Goal: Task Accomplishment & Management: Complete application form

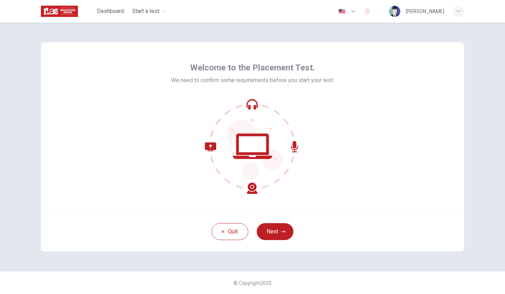
click at [279, 219] on div "Quit Next" at bounding box center [252, 232] width 423 height 40
click at [275, 235] on button "Next" at bounding box center [275, 231] width 37 height 17
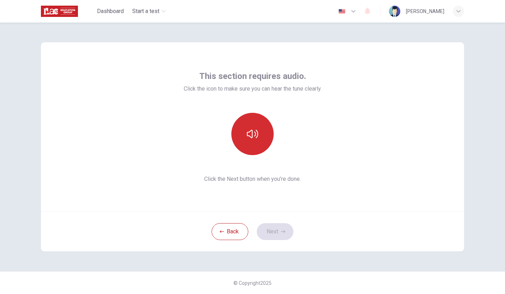
click at [255, 150] on button "button" at bounding box center [252, 134] width 42 height 42
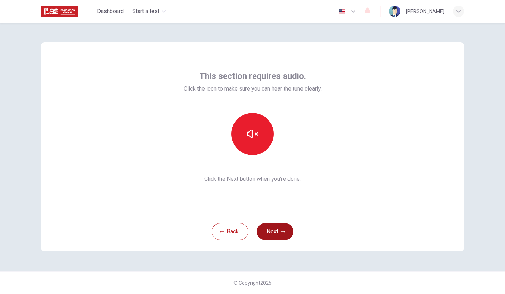
click at [270, 230] on button "Next" at bounding box center [275, 231] width 37 height 17
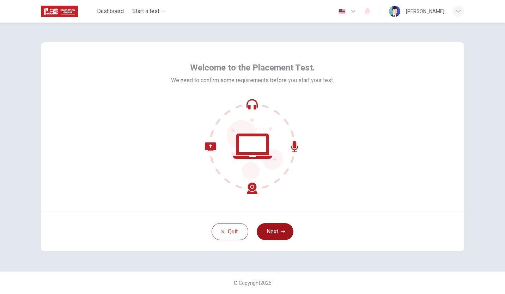
click at [266, 229] on button "Next" at bounding box center [275, 231] width 37 height 17
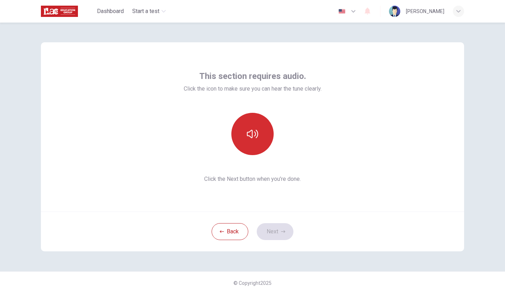
click at [256, 136] on icon "button" at bounding box center [252, 133] width 11 height 11
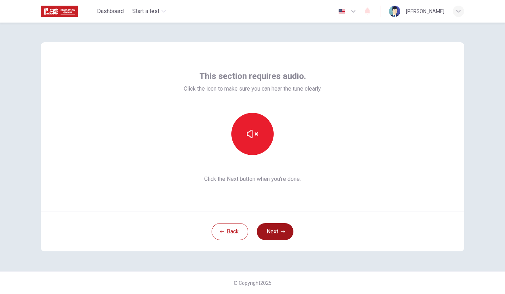
click at [269, 228] on button "Next" at bounding box center [275, 231] width 37 height 17
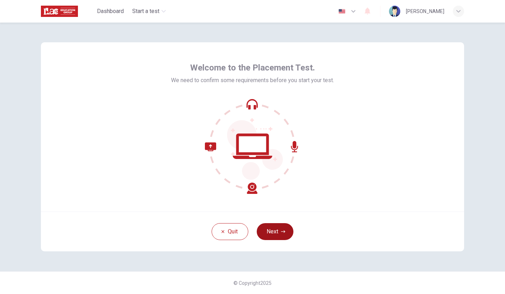
click at [281, 234] on button "Next" at bounding box center [275, 231] width 37 height 17
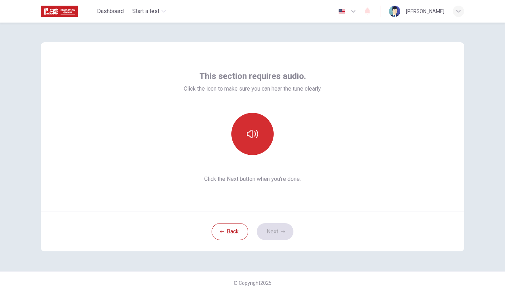
click at [262, 139] on button "button" at bounding box center [252, 134] width 42 height 42
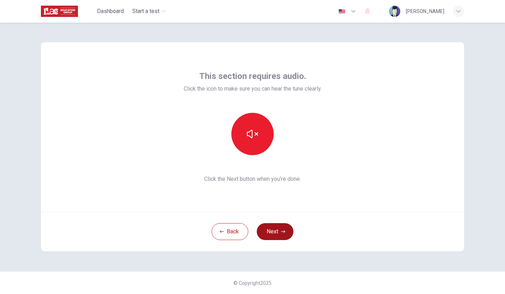
click at [270, 231] on button "Next" at bounding box center [275, 231] width 37 height 17
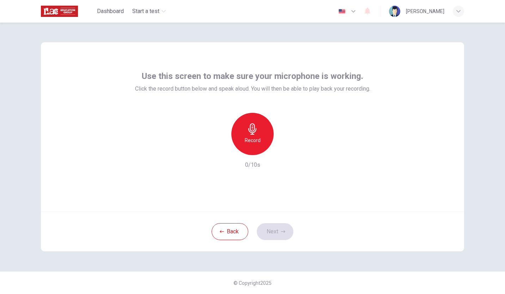
click at [261, 144] on div "Record" at bounding box center [252, 134] width 42 height 42
click at [261, 144] on div "Stop" at bounding box center [252, 134] width 42 height 42
click at [274, 234] on button "Next" at bounding box center [275, 231] width 37 height 17
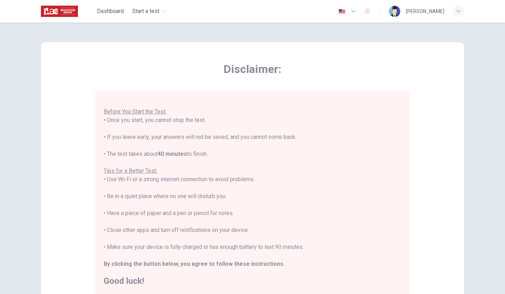
scroll to position [98, 0]
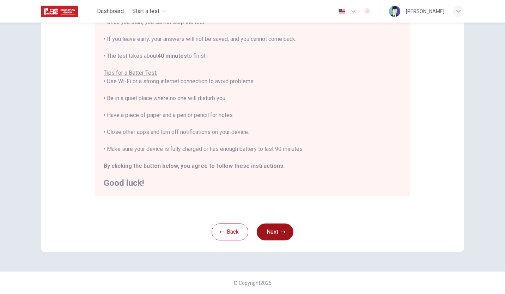
click at [269, 228] on button "Next" at bounding box center [275, 232] width 37 height 17
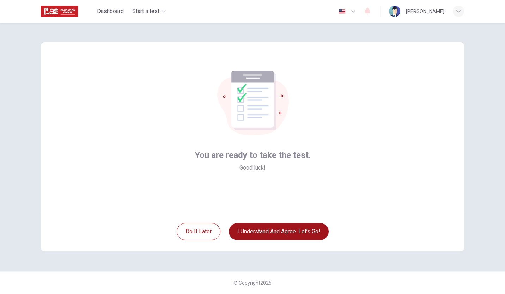
click at [269, 228] on button "I understand and agree. Let’s go!" at bounding box center [279, 231] width 100 height 17
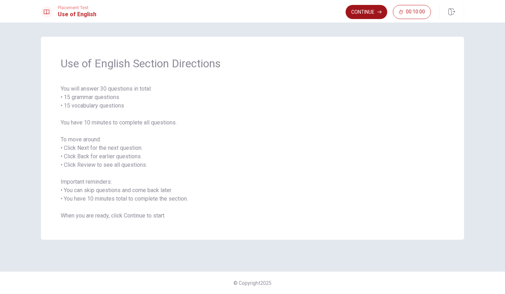
click at [360, 7] on button "Continue" at bounding box center [367, 12] width 42 height 14
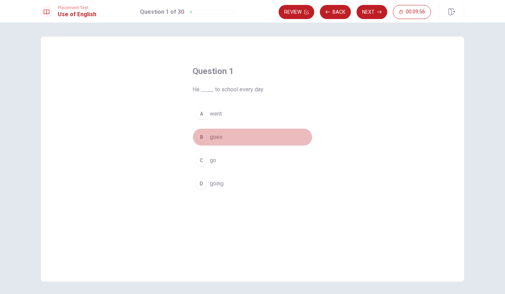
click at [199, 138] on div "B" at bounding box center [201, 137] width 11 height 11
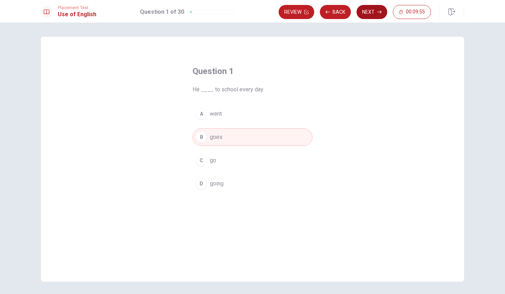
click at [373, 6] on button "Next" at bounding box center [372, 12] width 31 height 14
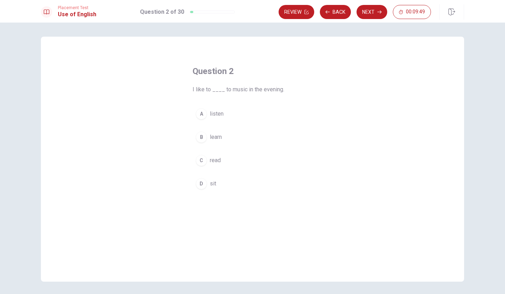
click at [204, 136] on div "B" at bounding box center [201, 137] width 11 height 11
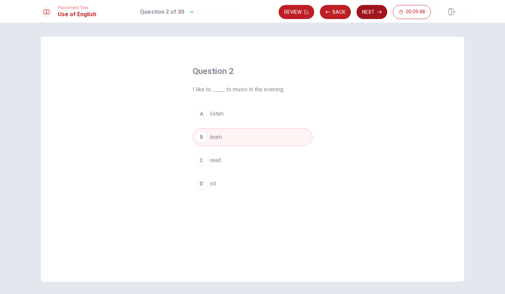
click at [366, 10] on button "Next" at bounding box center [372, 12] width 31 height 14
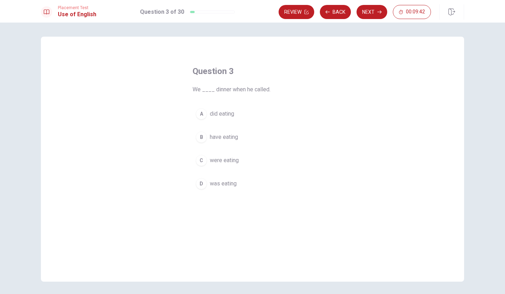
click at [201, 162] on div "C" at bounding box center [201, 160] width 11 height 11
click at [370, 12] on button "Next" at bounding box center [372, 12] width 31 height 14
click at [203, 114] on div "A" at bounding box center [201, 113] width 11 height 11
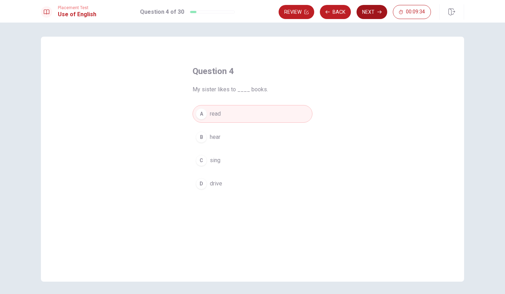
click at [381, 11] on icon "button" at bounding box center [380, 12] width 4 height 3
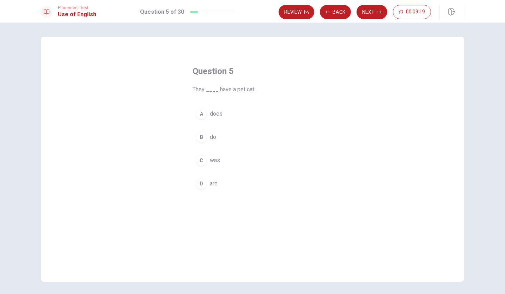
click at [201, 142] on div "B" at bounding box center [201, 137] width 11 height 11
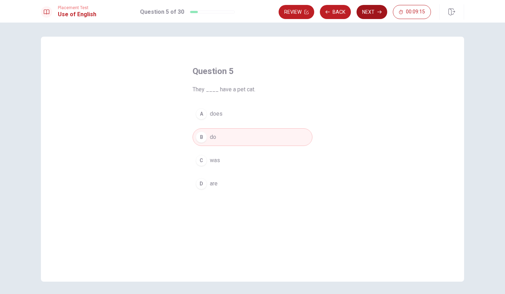
click at [377, 12] on button "Next" at bounding box center [372, 12] width 31 height 14
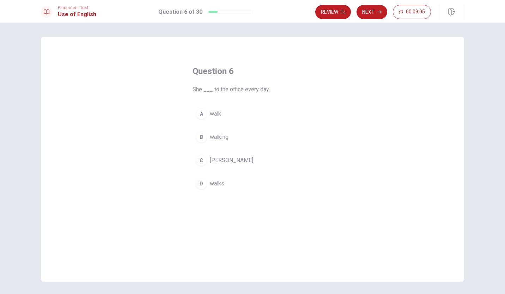
click at [199, 182] on div "D" at bounding box center [201, 183] width 11 height 11
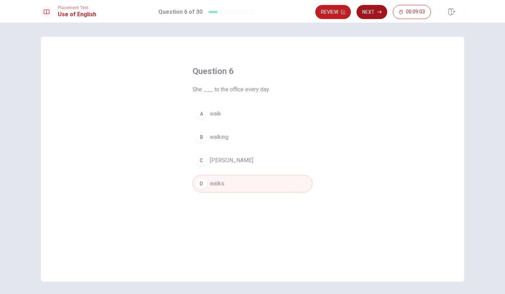
click at [372, 6] on button "Next" at bounding box center [372, 12] width 31 height 14
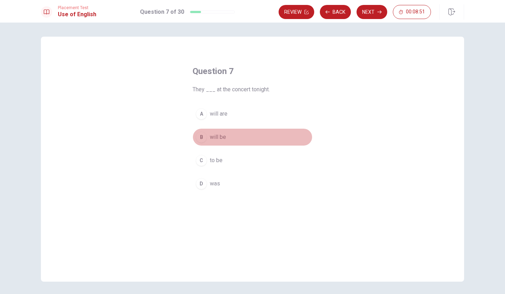
click at [203, 137] on div "B" at bounding box center [201, 137] width 11 height 11
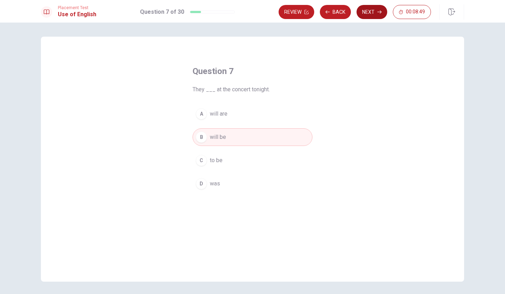
click at [381, 13] on icon "button" at bounding box center [380, 12] width 4 height 4
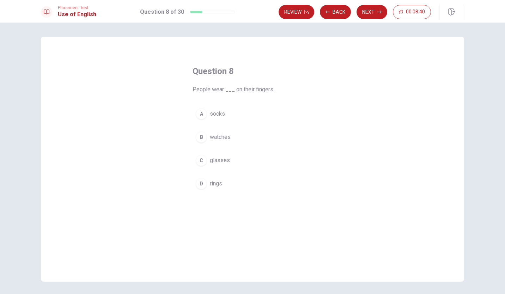
click at [201, 179] on div "D" at bounding box center [201, 183] width 11 height 11
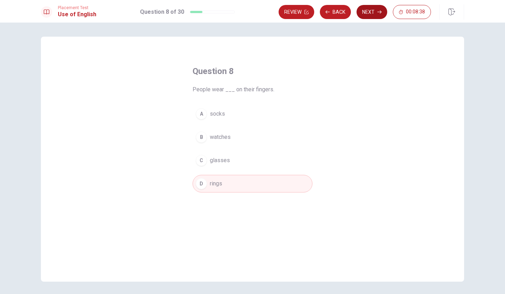
click at [367, 12] on button "Next" at bounding box center [372, 12] width 31 height 14
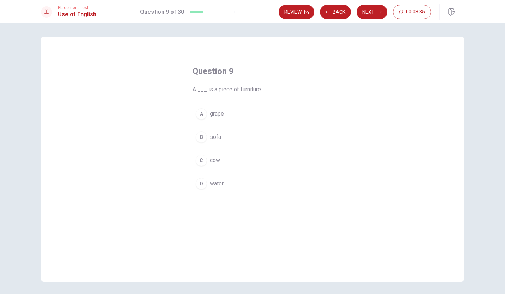
click at [200, 133] on div "B" at bounding box center [201, 137] width 11 height 11
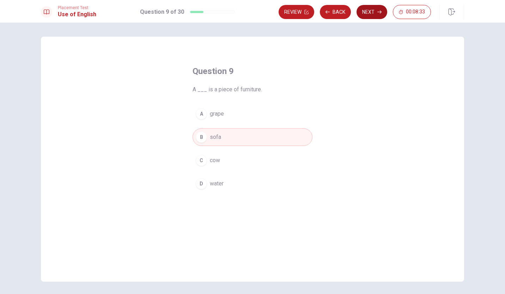
click at [375, 10] on button "Next" at bounding box center [372, 12] width 31 height 14
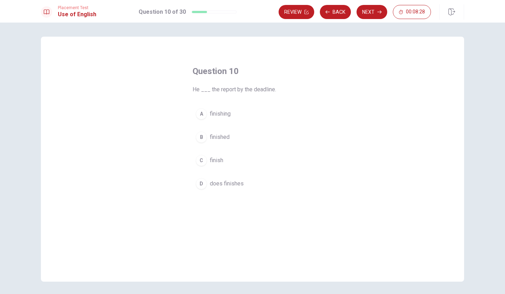
click at [204, 141] on button "B finished" at bounding box center [253, 137] width 120 height 18
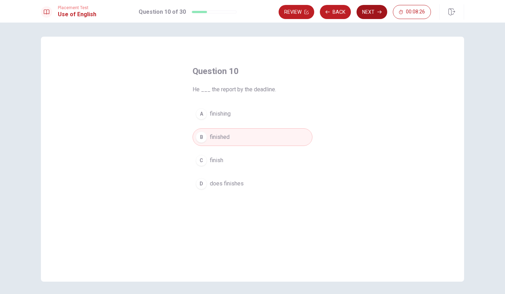
click at [376, 7] on button "Next" at bounding box center [372, 12] width 31 height 14
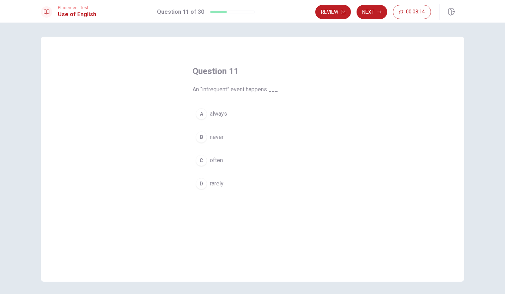
click at [205, 182] on div "D" at bounding box center [201, 183] width 11 height 11
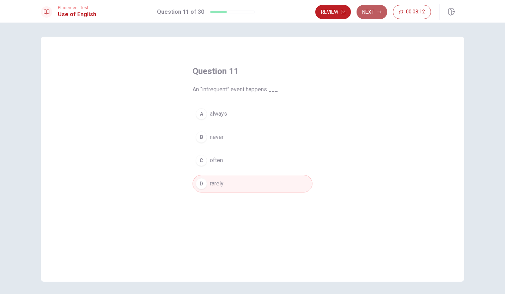
click at [374, 12] on button "Next" at bounding box center [372, 12] width 31 height 14
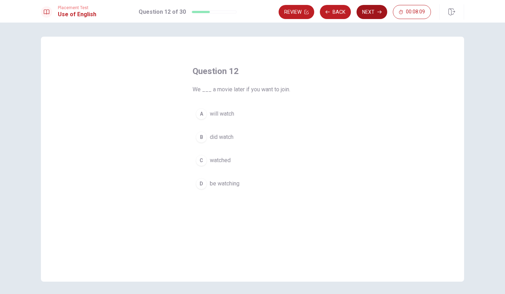
click at [374, 12] on button "Next" at bounding box center [372, 12] width 31 height 14
click at [329, 10] on button "Back" at bounding box center [335, 12] width 31 height 14
click at [201, 111] on div "A" at bounding box center [201, 113] width 11 height 11
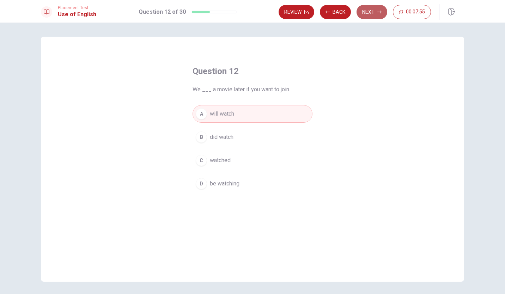
click at [376, 8] on button "Next" at bounding box center [372, 12] width 31 height 14
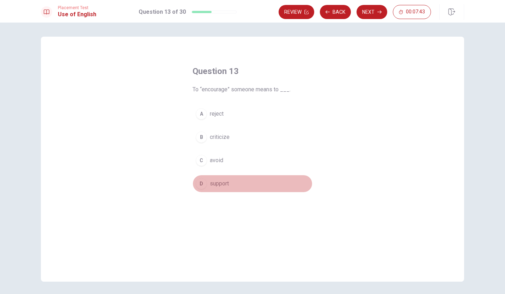
click at [200, 181] on div "D" at bounding box center [201, 183] width 11 height 11
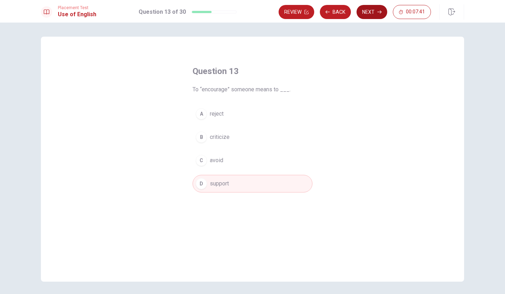
click at [369, 9] on button "Next" at bounding box center [372, 12] width 31 height 14
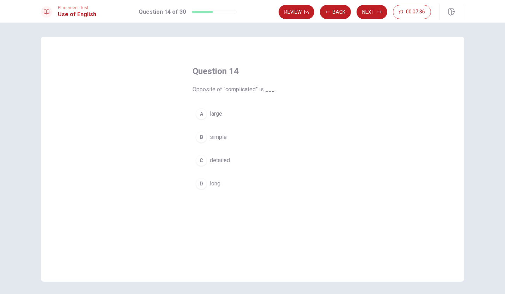
click at [200, 132] on div "B" at bounding box center [201, 137] width 11 height 11
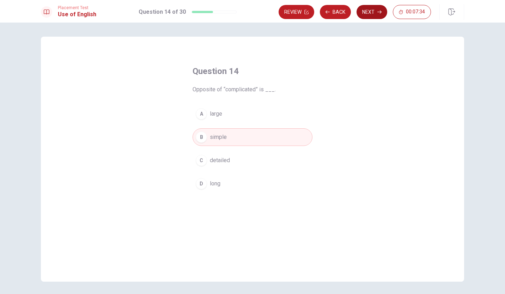
click at [374, 15] on button "Next" at bounding box center [372, 12] width 31 height 14
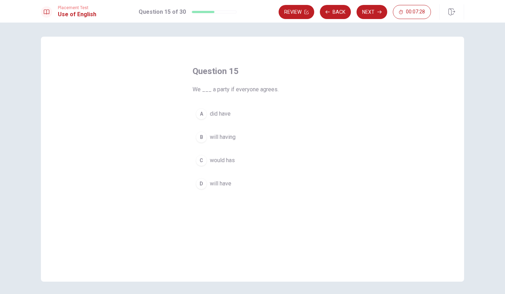
click at [204, 181] on div "D" at bounding box center [201, 183] width 11 height 11
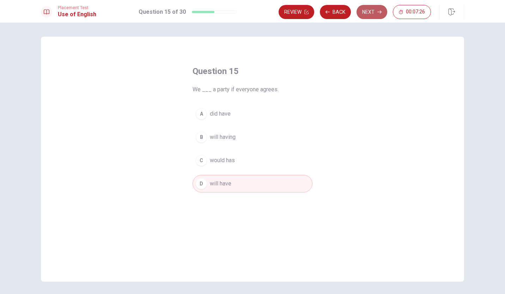
click at [365, 14] on button "Next" at bounding box center [372, 12] width 31 height 14
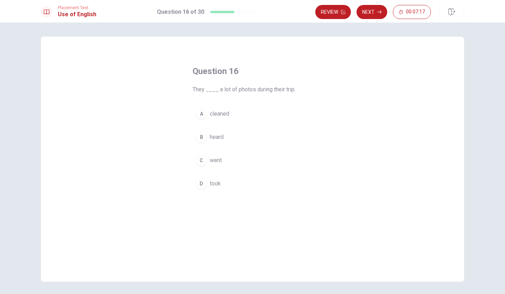
click at [202, 185] on div "D" at bounding box center [201, 183] width 11 height 11
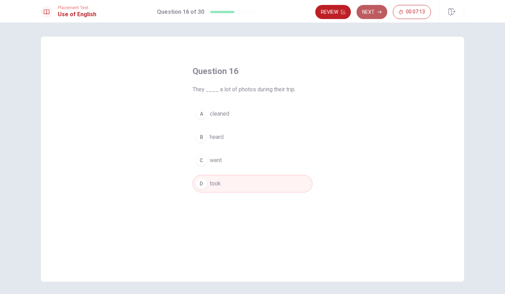
click at [377, 10] on button "Next" at bounding box center [372, 12] width 31 height 14
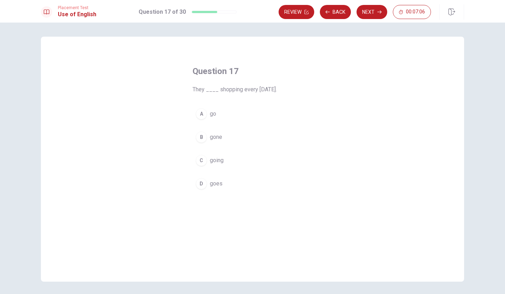
click at [201, 116] on div "A" at bounding box center [201, 113] width 11 height 11
click at [375, 13] on button "Next" at bounding box center [372, 12] width 31 height 14
click at [200, 112] on div "A" at bounding box center [201, 113] width 11 height 11
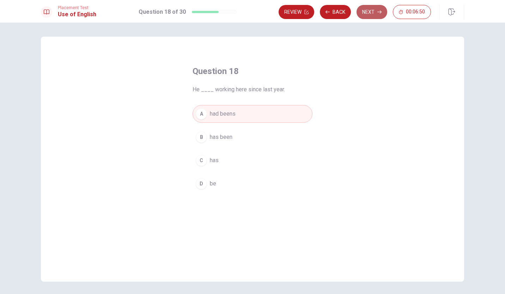
click at [367, 11] on button "Next" at bounding box center [372, 12] width 31 height 14
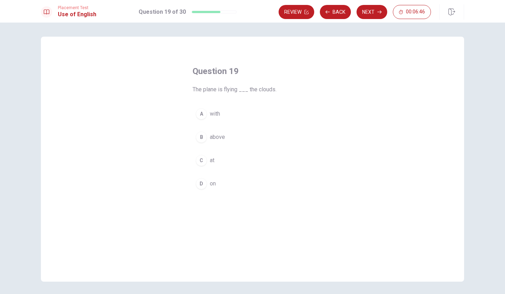
click at [197, 140] on div "B" at bounding box center [201, 137] width 11 height 11
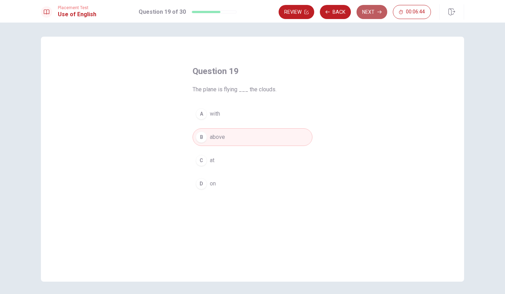
click at [370, 9] on button "Next" at bounding box center [372, 12] width 31 height 14
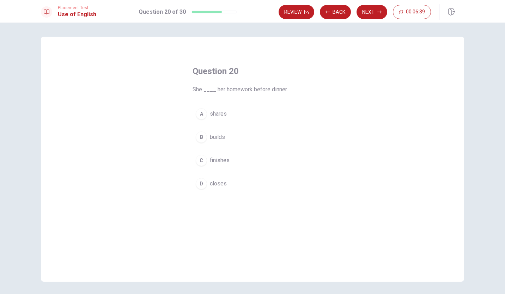
click at [200, 159] on div "C" at bounding box center [201, 160] width 11 height 11
click at [366, 12] on button "Next" at bounding box center [372, 12] width 31 height 14
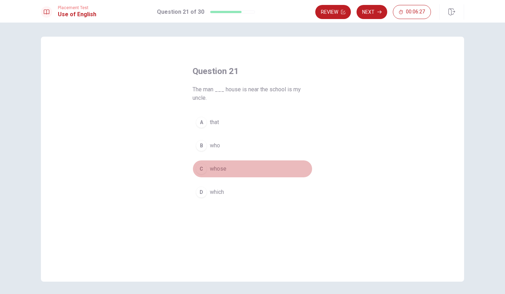
click at [203, 170] on div "C" at bounding box center [201, 168] width 11 height 11
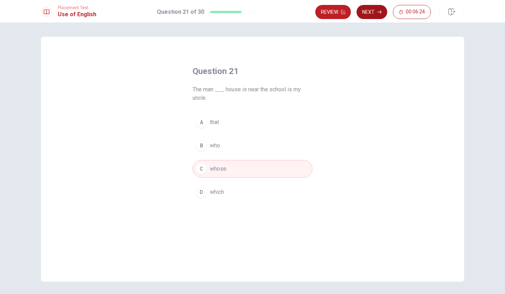
click at [372, 14] on button "Next" at bounding box center [372, 12] width 31 height 14
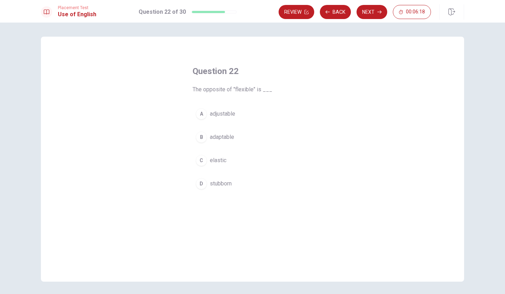
click at [202, 185] on div "D" at bounding box center [201, 183] width 11 height 11
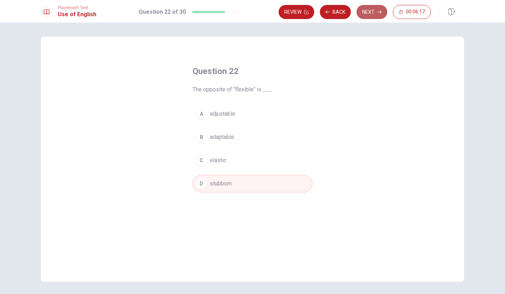
click at [365, 14] on button "Next" at bounding box center [372, 12] width 31 height 14
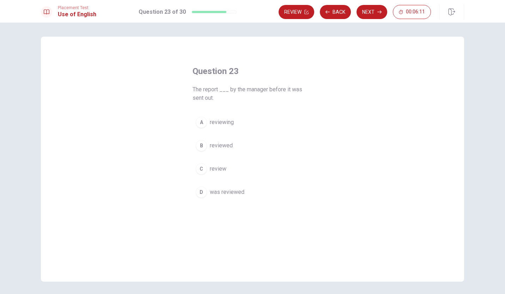
click at [205, 188] on button "D was reviewed" at bounding box center [253, 192] width 120 height 18
click at [369, 13] on button "Next" at bounding box center [372, 12] width 31 height 14
click at [198, 180] on div "D" at bounding box center [201, 183] width 11 height 11
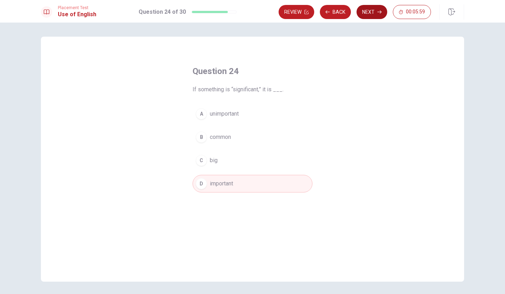
click at [378, 8] on button "Next" at bounding box center [372, 12] width 31 height 14
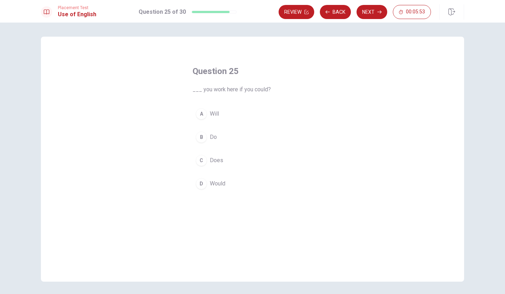
click at [203, 182] on div "D" at bounding box center [201, 183] width 11 height 11
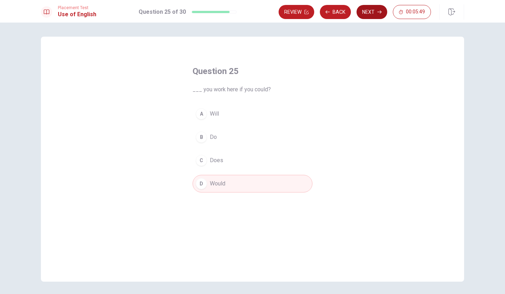
click at [362, 11] on button "Next" at bounding box center [372, 12] width 31 height 14
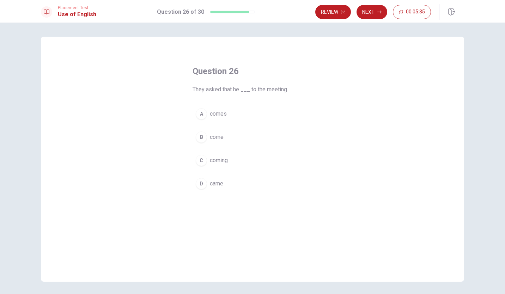
click at [199, 112] on div "A" at bounding box center [201, 113] width 11 height 11
click at [371, 15] on button "Next" at bounding box center [372, 12] width 31 height 14
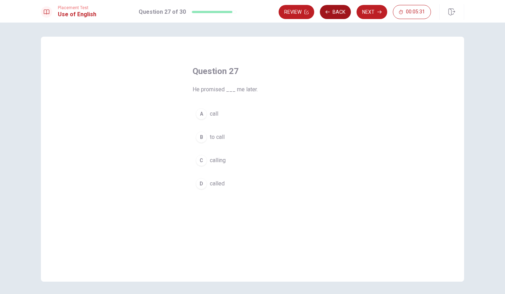
click at [338, 15] on button "Back" at bounding box center [335, 12] width 31 height 14
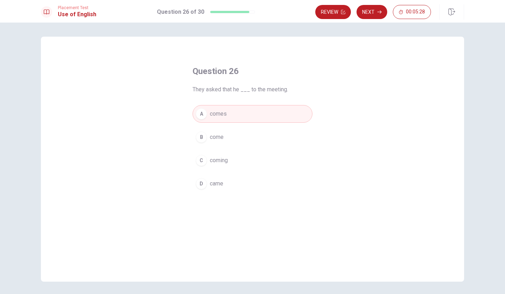
click at [203, 183] on div "D" at bounding box center [201, 183] width 11 height 11
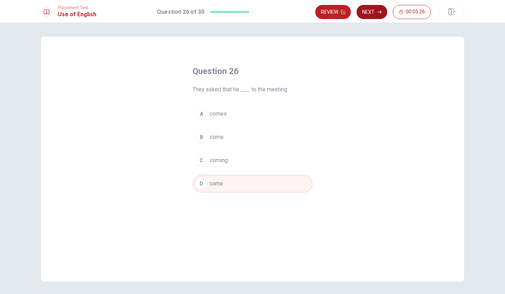
click at [363, 10] on button "Next" at bounding box center [372, 12] width 31 height 14
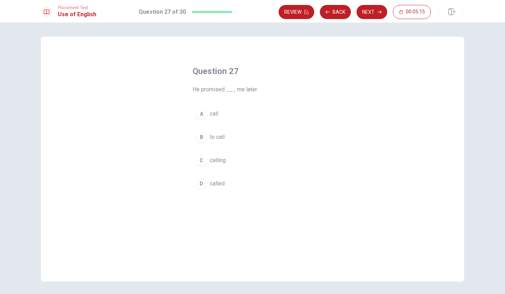
click at [203, 140] on div "B" at bounding box center [201, 137] width 11 height 11
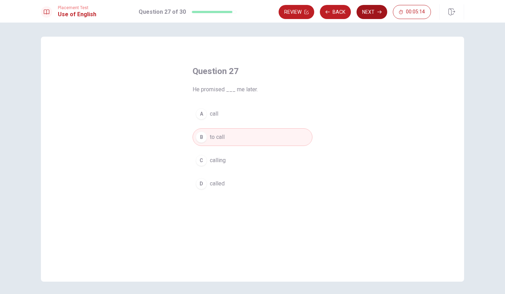
click at [375, 11] on button "Next" at bounding box center [372, 12] width 31 height 14
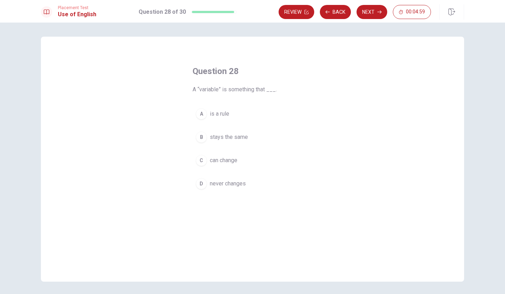
click at [200, 162] on div "C" at bounding box center [201, 160] width 11 height 11
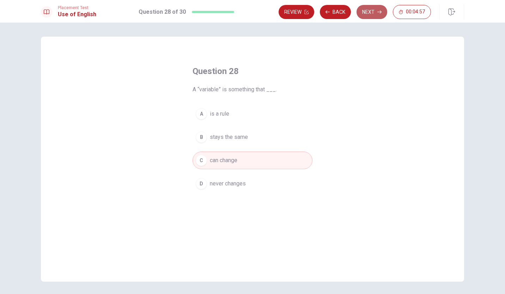
click at [374, 9] on button "Next" at bounding box center [372, 12] width 31 height 14
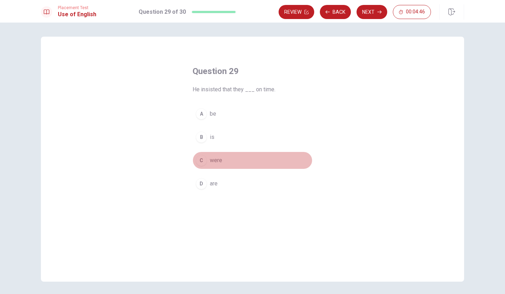
click at [199, 163] on div "C" at bounding box center [201, 160] width 11 height 11
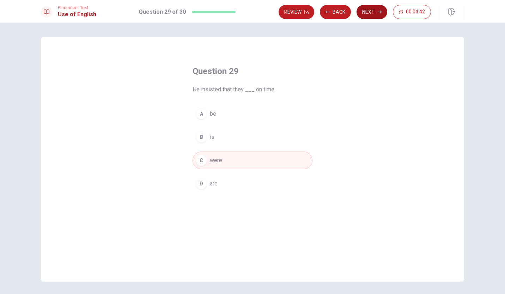
click at [364, 15] on button "Next" at bounding box center [372, 12] width 31 height 14
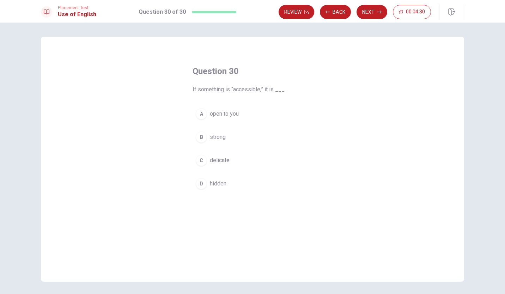
click at [201, 109] on div "A" at bounding box center [201, 113] width 11 height 11
click at [367, 15] on button "Next" at bounding box center [372, 12] width 31 height 14
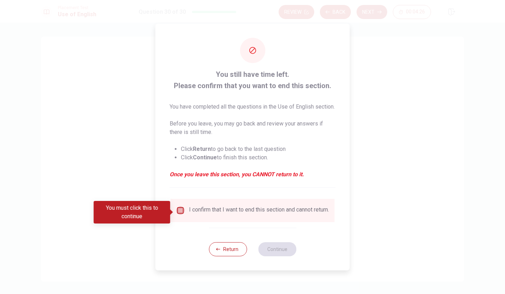
click at [181, 215] on input "You must click this to continue" at bounding box center [180, 210] width 8 height 8
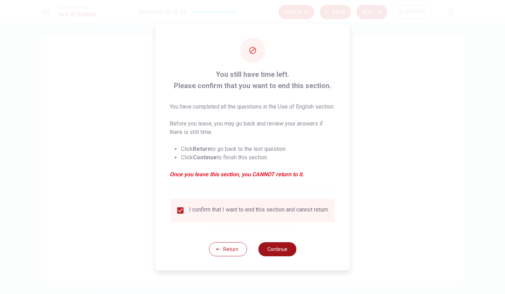
click at [266, 252] on button "Continue" at bounding box center [277, 249] width 38 height 14
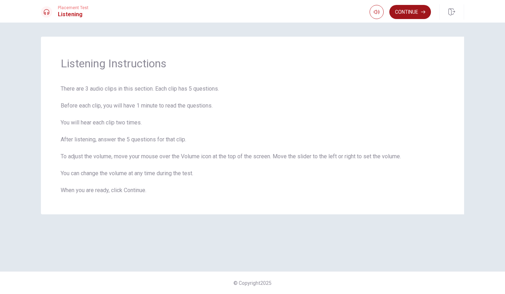
click at [416, 8] on button "Continue" at bounding box center [411, 12] width 42 height 14
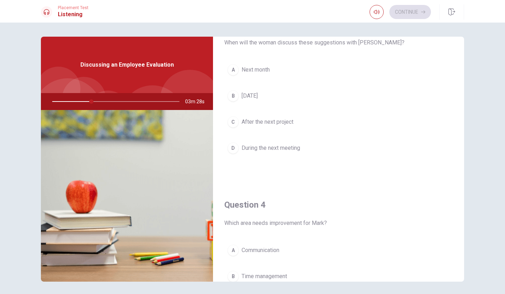
scroll to position [658, 0]
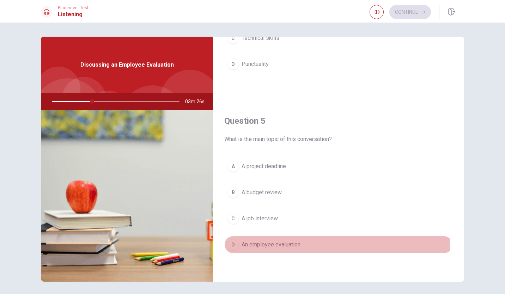
click at [235, 251] on button "D An employee evaluation" at bounding box center [338, 245] width 229 height 18
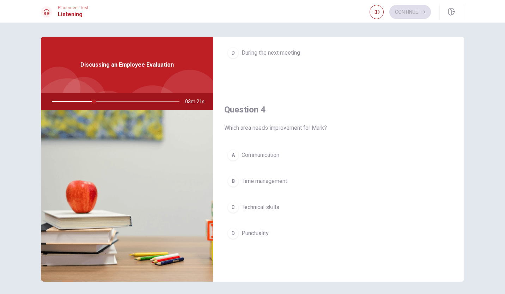
scroll to position [490, 0]
click at [233, 179] on div "B" at bounding box center [233, 179] width 11 height 11
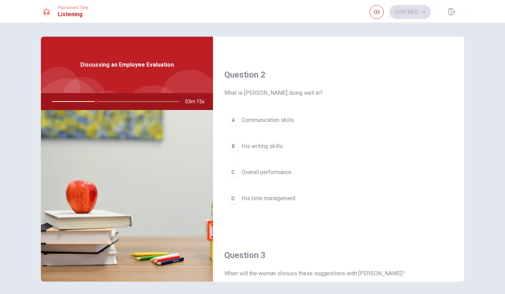
scroll to position [162, 0]
click at [232, 174] on div "C" at bounding box center [233, 172] width 11 height 11
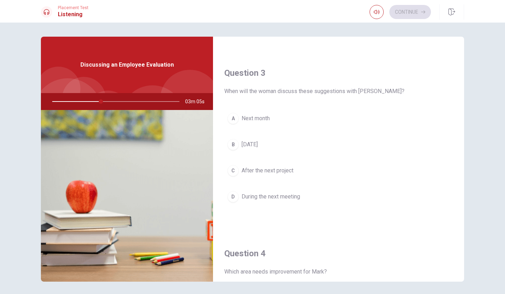
scroll to position [344, 0]
click at [233, 115] on div "A" at bounding box center [233, 118] width 11 height 11
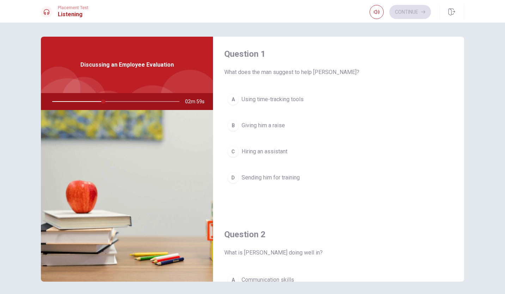
scroll to position [0, 0]
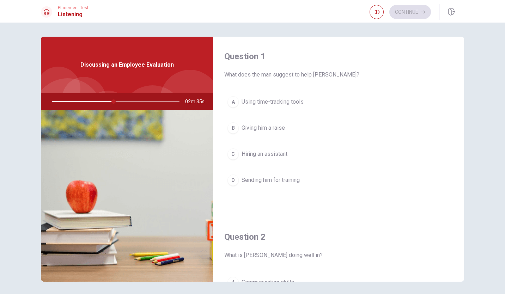
click at [233, 127] on div "B" at bounding box center [233, 127] width 11 height 11
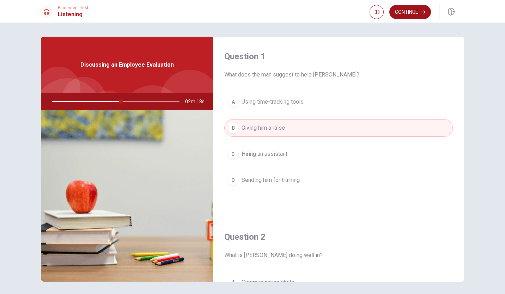
click at [410, 14] on button "Continue" at bounding box center [411, 12] width 42 height 14
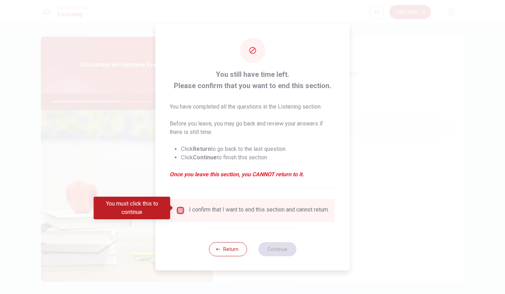
click at [179, 208] on input "You must click this to continue" at bounding box center [180, 210] width 8 height 8
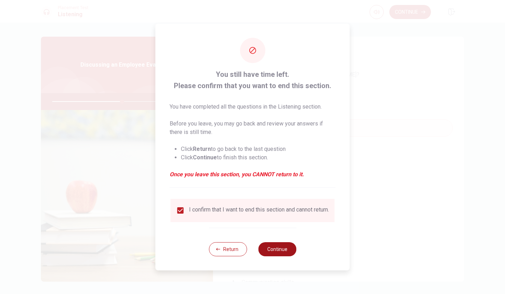
click at [271, 255] on button "Continue" at bounding box center [277, 249] width 38 height 14
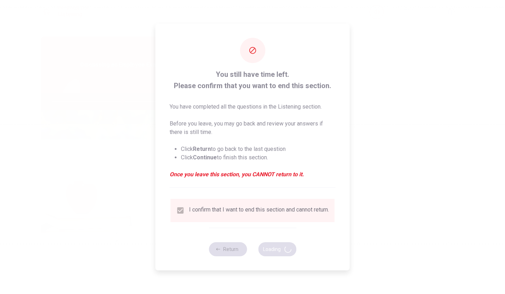
type input "56"
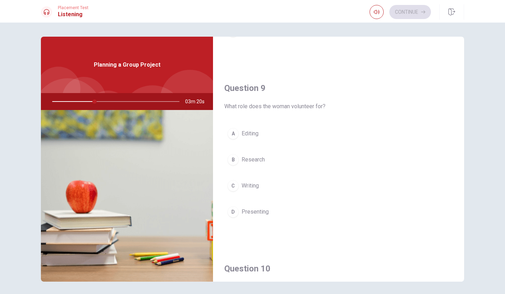
scroll to position [511, 0]
click at [230, 159] on div "B" at bounding box center [233, 159] width 11 height 11
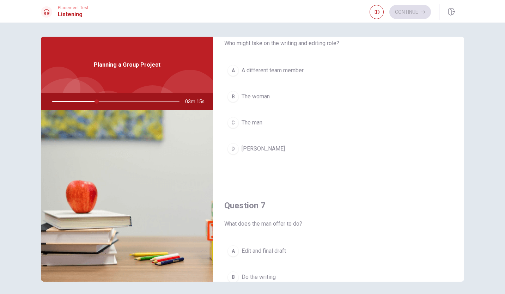
scroll to position [0, 0]
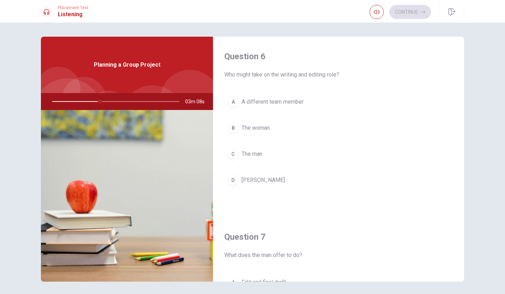
click at [232, 180] on div "D" at bounding box center [233, 180] width 11 height 11
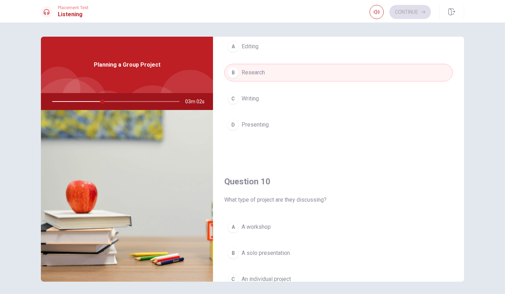
scroll to position [658, 0]
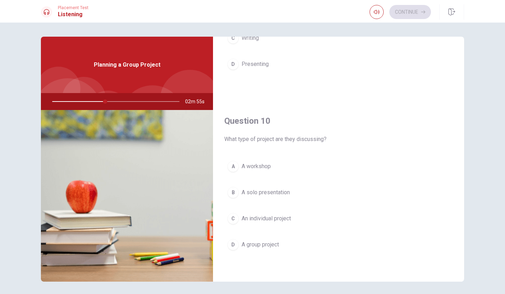
click at [235, 246] on div "D" at bounding box center [233, 244] width 11 height 11
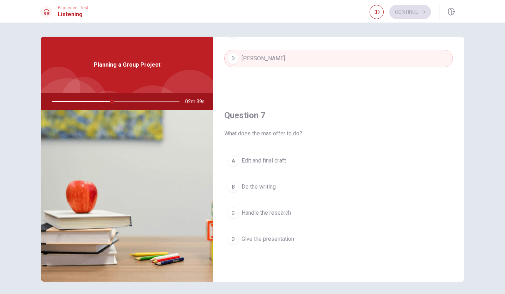
scroll to position [121, 0]
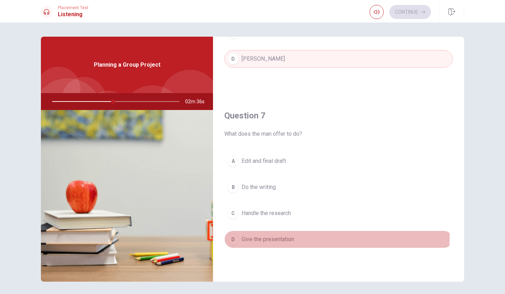
click at [234, 236] on div "D" at bounding box center [233, 239] width 11 height 11
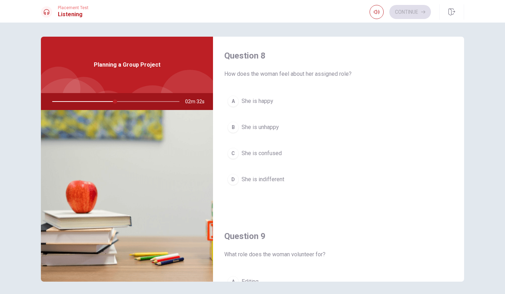
scroll to position [362, 0]
click at [233, 106] on div "A" at bounding box center [233, 100] width 11 height 11
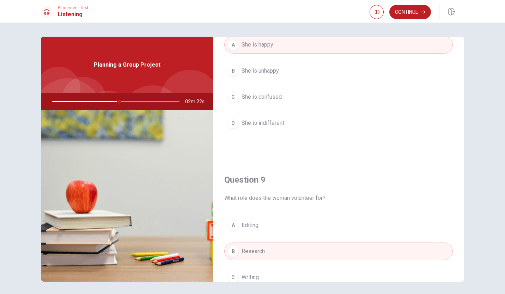
scroll to position [417, 0]
click at [410, 14] on button "Continue" at bounding box center [411, 12] width 42 height 14
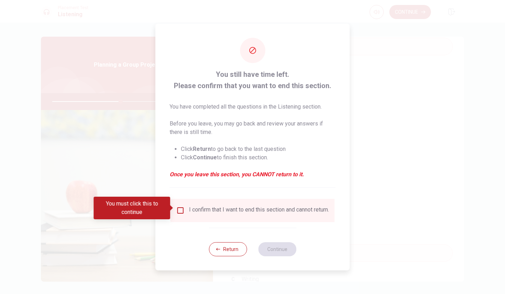
click at [174, 209] on div "You must click this to continue" at bounding box center [135, 208] width 82 height 23
click at [179, 208] on input "You must click this to continue" at bounding box center [180, 210] width 8 height 8
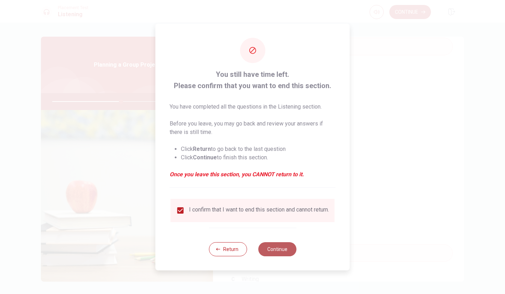
click at [282, 254] on button "Continue" at bounding box center [277, 249] width 38 height 14
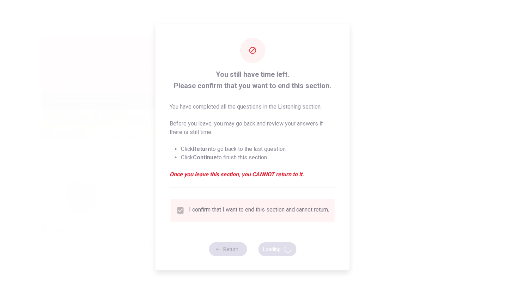
type input "55"
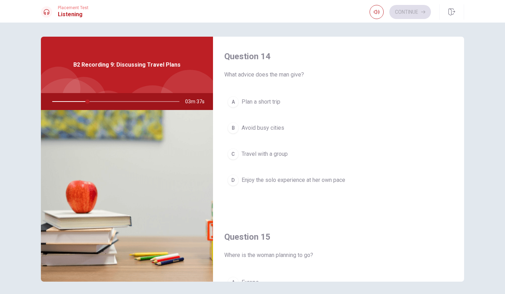
scroll to position [658, 0]
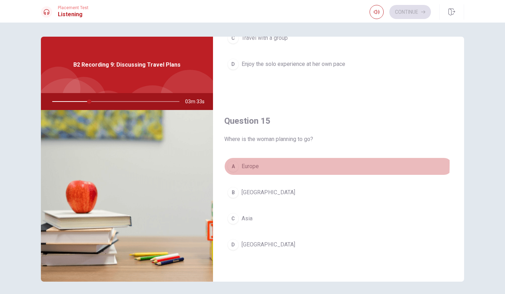
click at [229, 164] on div "A" at bounding box center [233, 166] width 11 height 11
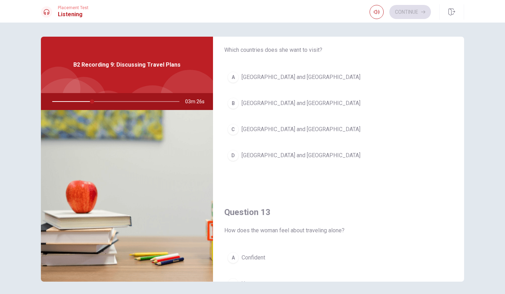
scroll to position [171, 0]
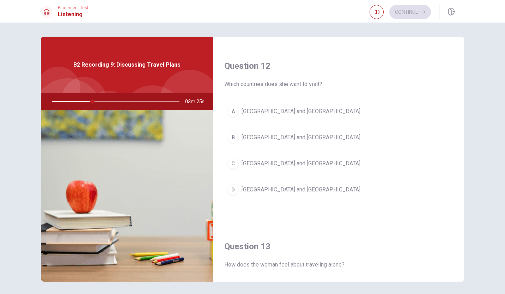
click at [231, 114] on div "A" at bounding box center [233, 111] width 11 height 11
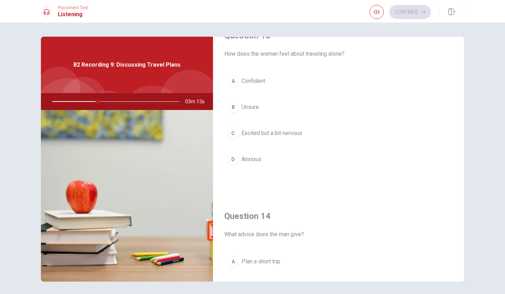
scroll to position [353, 0]
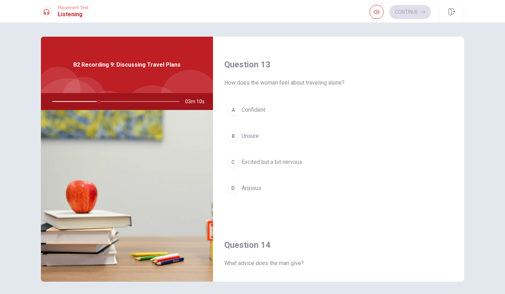
click at [234, 163] on div "C" at bounding box center [233, 162] width 11 height 11
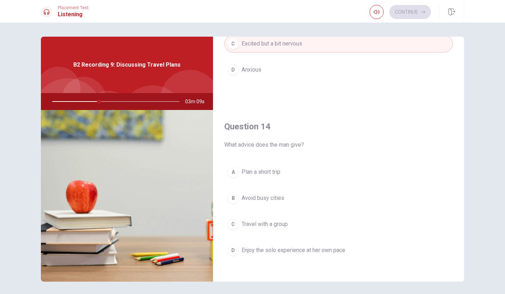
scroll to position [472, 0]
click at [234, 252] on div "D" at bounding box center [233, 250] width 11 height 11
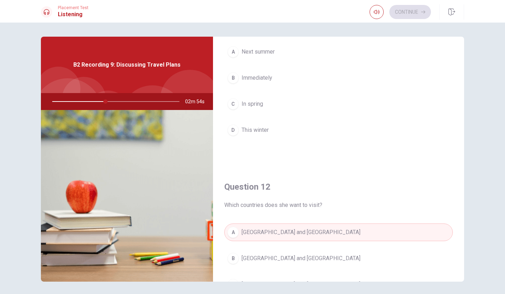
scroll to position [0, 0]
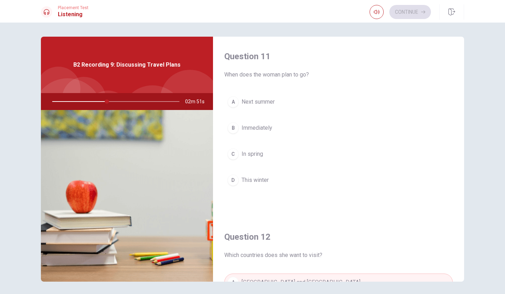
click at [233, 101] on div "A" at bounding box center [233, 101] width 11 height 11
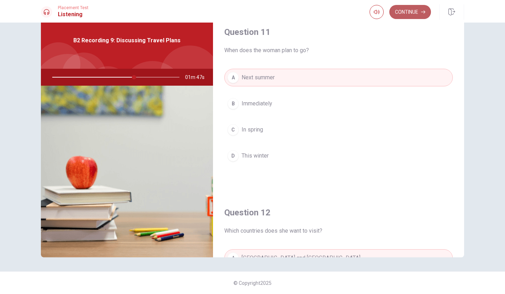
click at [420, 16] on button "Continue" at bounding box center [411, 12] width 42 height 14
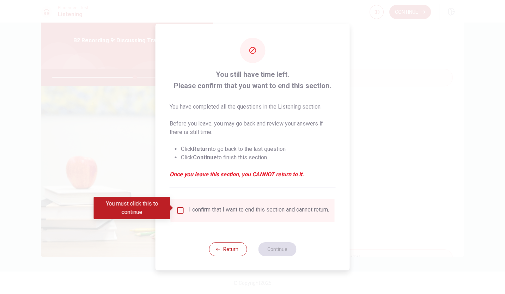
click at [183, 206] on input "You must click this to continue" at bounding box center [180, 210] width 8 height 8
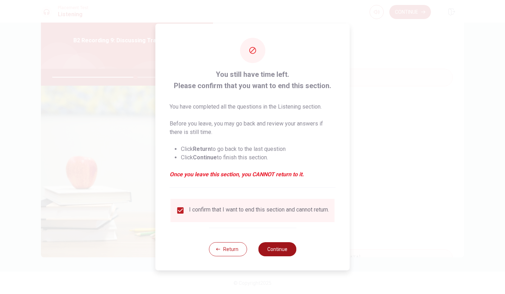
click at [277, 248] on button "Continue" at bounding box center [277, 249] width 38 height 14
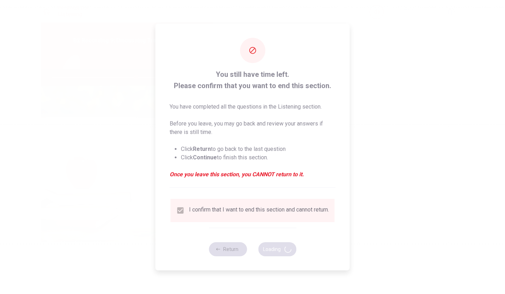
type input "66"
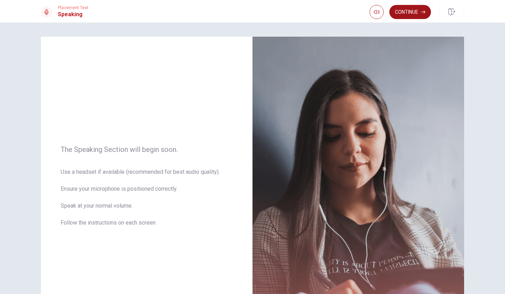
click at [406, 16] on button "Continue" at bounding box center [411, 12] width 42 height 14
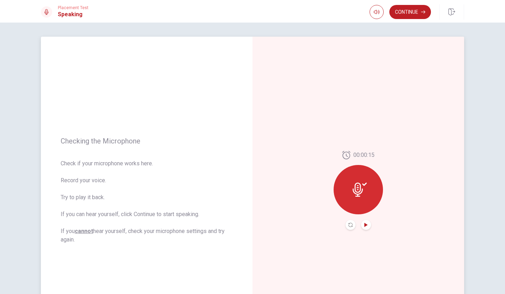
click at [365, 223] on icon "Play Audio" at bounding box center [366, 225] width 4 height 4
click at [365, 223] on icon "Pause Audio" at bounding box center [366, 225] width 4 height 4
click at [408, 15] on button "Continue" at bounding box center [411, 12] width 42 height 14
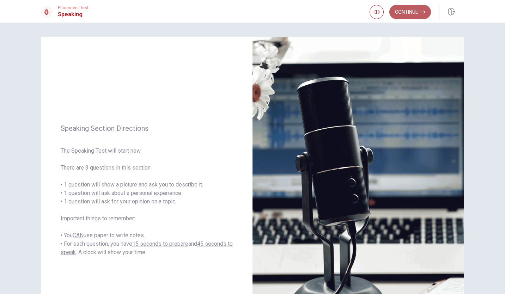
click at [414, 13] on button "Continue" at bounding box center [411, 12] width 42 height 14
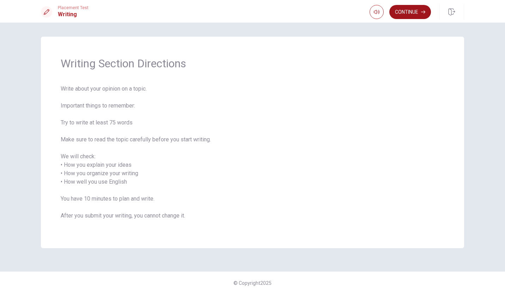
click at [412, 11] on button "Continue" at bounding box center [411, 12] width 42 height 14
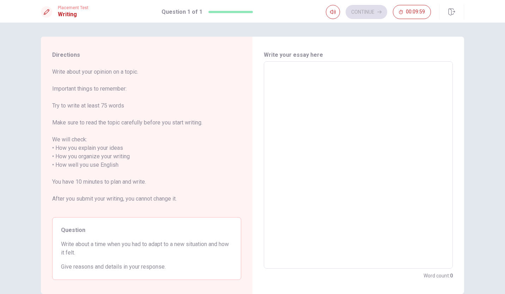
click at [294, 92] on textarea at bounding box center [358, 165] width 179 height 196
type textarea "i"
type textarea "x"
type textarea "i"
type textarea "x"
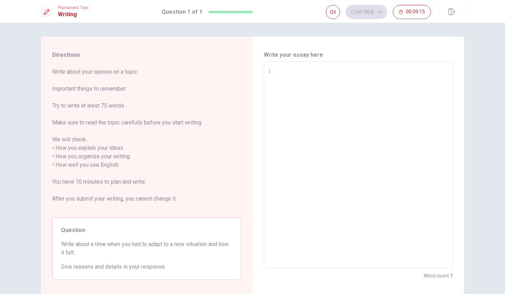
type textarea "i"
type textarea "x"
type textarea "I"
type textarea "x"
type textarea "I"
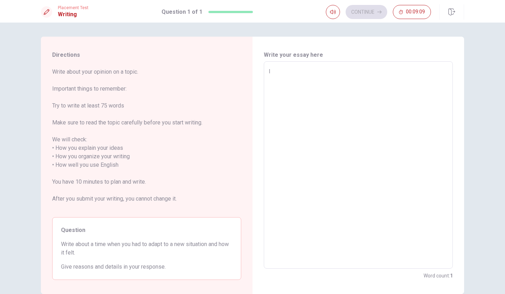
type textarea "x"
type textarea "I b"
type textarea "x"
type textarea "I be"
type textarea "x"
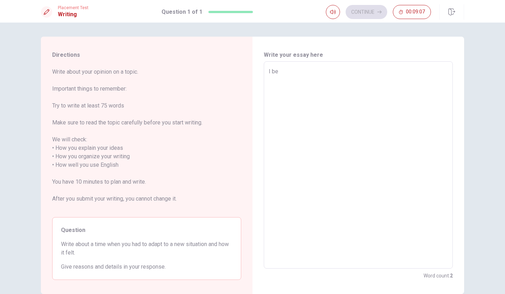
type textarea "I bel"
type textarea "x"
type textarea "I beli"
type textarea "x"
type textarea "I beliv"
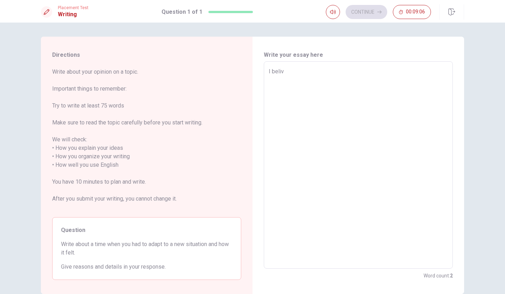
type textarea "x"
type textarea "I belive"
type textarea "x"
type textarea "I belived"
type textarea "x"
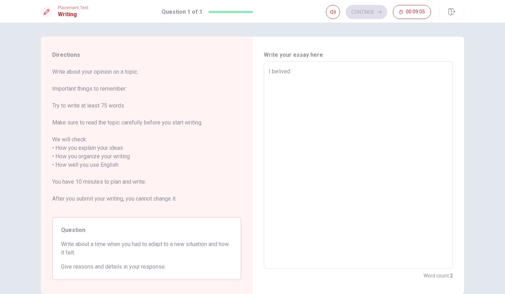
type textarea "I belive"
type textarea "x"
type textarea "I beliv"
type textarea "x"
type textarea "I beli"
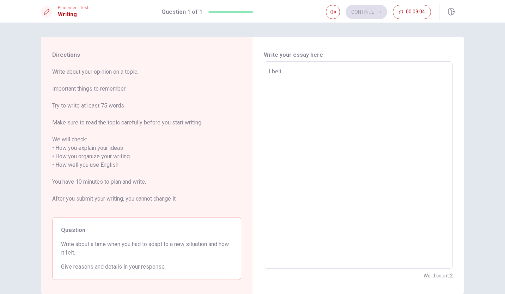
type textarea "x"
type textarea "I belie"
type textarea "x"
type textarea "I believ"
type textarea "x"
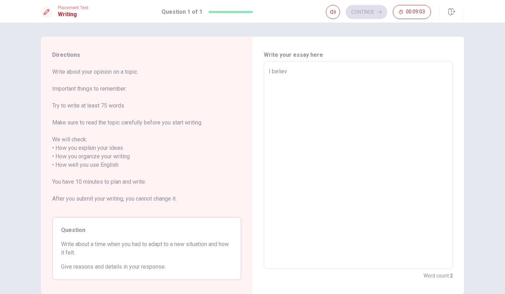
type textarea "I believe"
type textarea "x"
type textarea "I believe"
type textarea "x"
type textarea "I believe t"
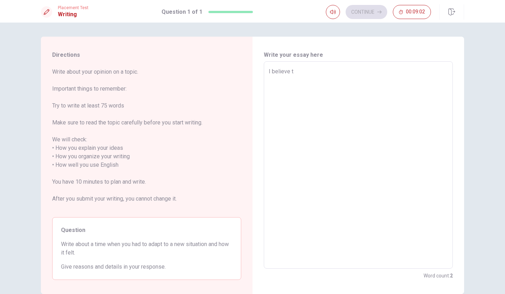
type textarea "x"
type textarea "I believe th"
type textarea "x"
type textarea "I believe tha"
type textarea "x"
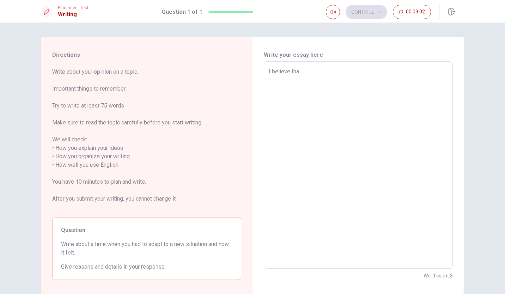
type textarea "I believe that"
type textarea "x"
type textarea "I believe that"
type textarea "x"
type textarea "I believe that w"
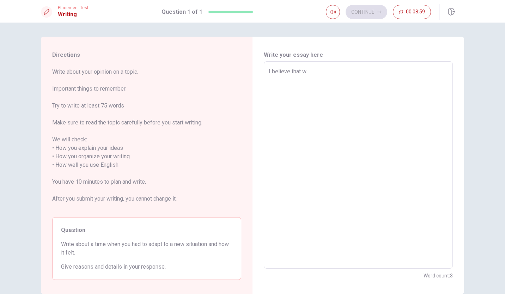
type textarea "x"
type textarea "I believe that we"
type textarea "x"
type textarea "I believe that we"
type textarea "x"
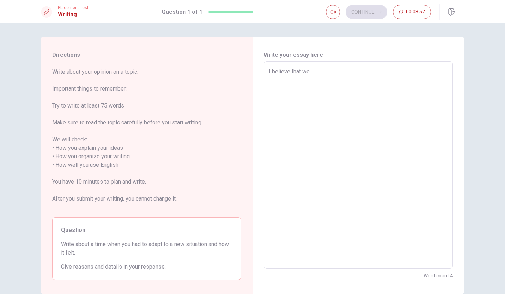
type textarea "I believe that we h"
type textarea "x"
type textarea "I believe that we ha"
type textarea "x"
type textarea "I believe that we hav"
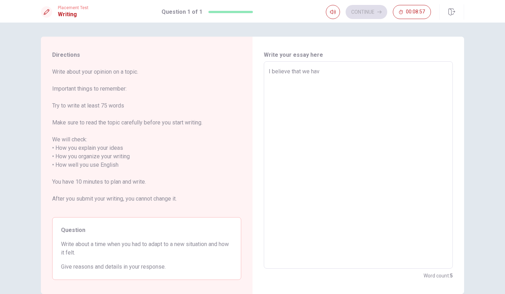
type textarea "x"
type textarea "I believe that we have"
type textarea "x"
type textarea "I believe that we have"
type textarea "x"
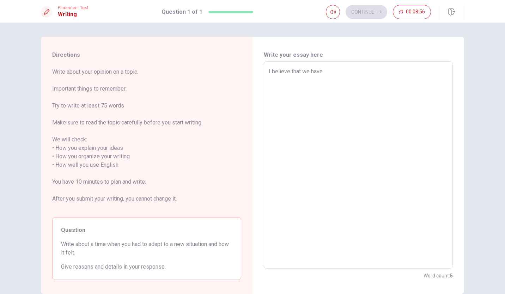
type textarea "I believe that we have t"
type textarea "x"
type textarea "I believe that we have to"
type textarea "x"
type textarea "I believe that we have to"
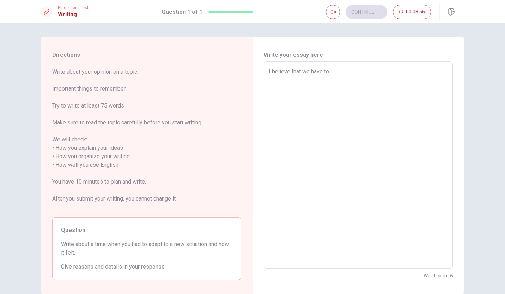
type textarea "x"
type textarea "I believe that we have to a"
type textarea "x"
type textarea "I believe that we have to as"
type textarea "x"
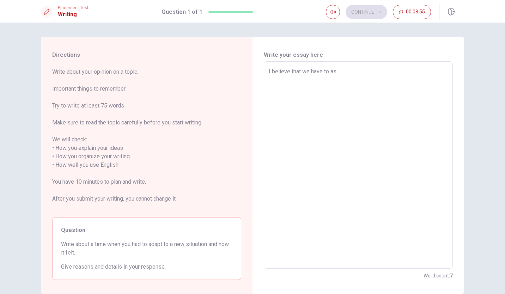
type textarea "I believe that we have to ask"
type textarea "x"
type textarea "I believe that we have to ask"
type textarea "x"
type textarea "I believe that we have to ask s"
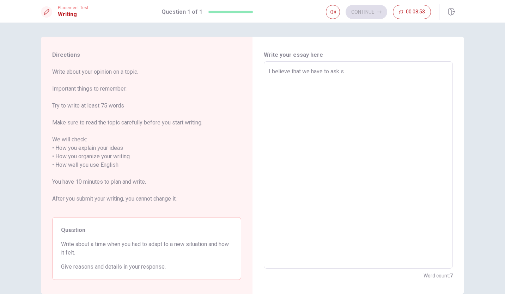
type textarea "x"
type textarea "I believe that we have to ask so"
type textarea "x"
type textarea "I believe that we have to ask som"
type textarea "x"
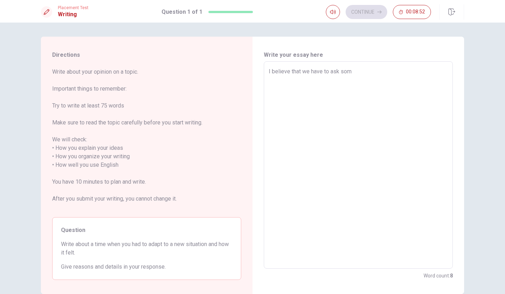
type textarea "I believe that we have to ask some"
type textarea "x"
type textarea "I believe that we have to ask someo"
type textarea "x"
type textarea "I believe that we have to ask someon"
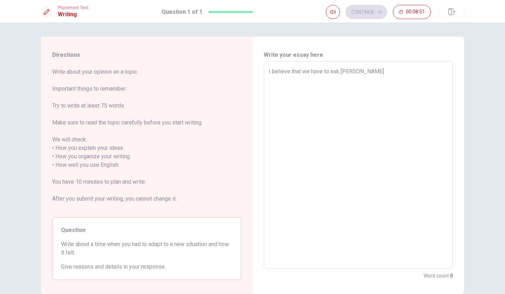
type textarea "x"
type textarea "I believe that we have to ask someone"
type textarea "x"
type textarea "I believe that we have to ask someone"
type textarea "x"
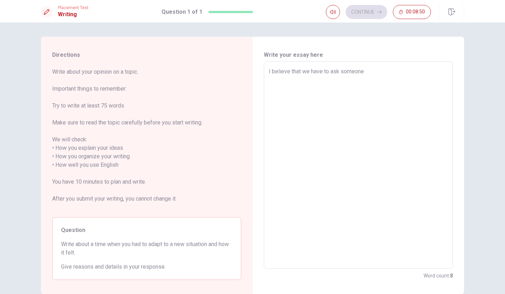
type textarea "I believe that we have to ask someone t"
type textarea "x"
type textarea "I believe that we have to ask someone to"
type textarea "x"
type textarea "I believe that we have to ask someone to"
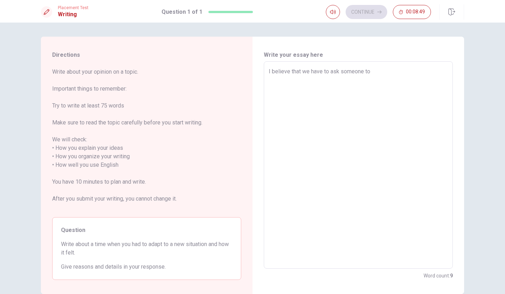
type textarea "x"
type textarea "I believe that we have to ask someone to h"
type textarea "x"
type textarea "I believe that we have to ask someone to he"
type textarea "x"
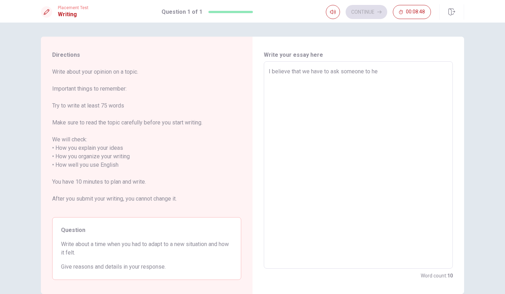
type textarea "I believe that we have to ask someone to hel"
type textarea "x"
type textarea "I believe that we have to ask someone to help"
type textarea "x"
type textarea "I believe that we have to ask someone to help"
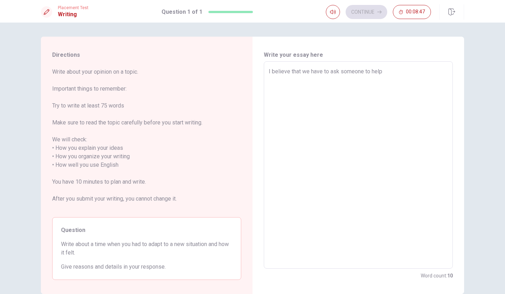
type textarea "x"
type textarea "I believe that we have to ask someone to help a"
type textarea "x"
type textarea "I believe that we have to ask someone to help at"
type textarea "x"
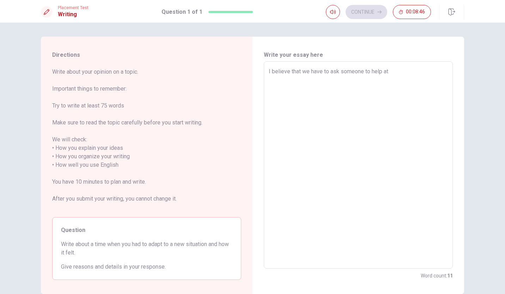
type textarea "I believe that we have to ask someone to help at"
type textarea "x"
type textarea "I believe that we have to ask someone to help at t"
type textarea "x"
type textarea "I believe that we have to ask someone to help at th"
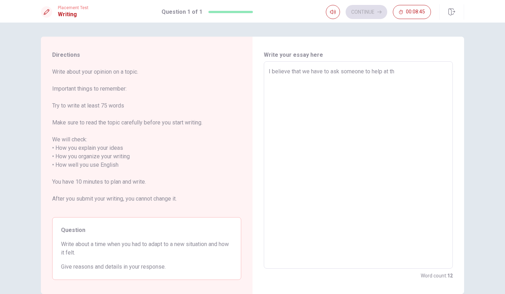
type textarea "x"
type textarea "I believe that we have to ask someone to help at the"
type textarea "x"
type textarea "I believe that we have to ask someone to help at the"
type textarea "x"
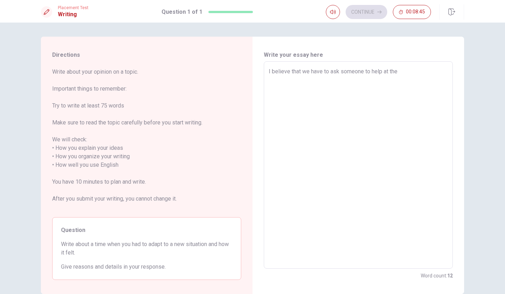
type textarea "I believe that we have to ask someone to help at the n"
type textarea "x"
type textarea "I believe that we have to ask someone to help at the ne"
type textarea "x"
type textarea "I believe that we have to ask someone to help at the new"
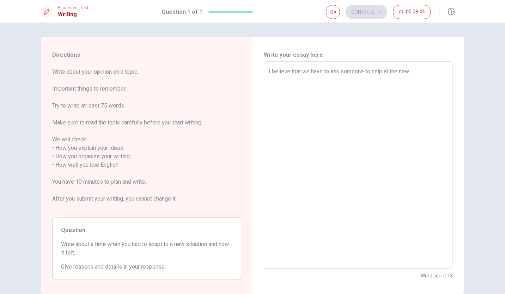
type textarea "x"
type textarea "I believe that we have to ask someone to help at the new"
type textarea "x"
type textarea "I believe that we have to ask someone to help at the new s"
type textarea "x"
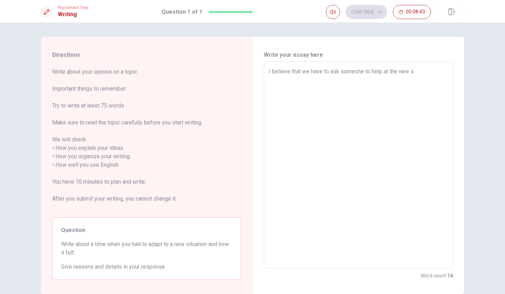
type textarea "I believe that we have to ask someone to help at the new si"
type textarea "x"
type textarea "I believe that we have to ask someone to help at the new sit"
type textarea "x"
type textarea "I believe that we have to ask someone to help at the new situ"
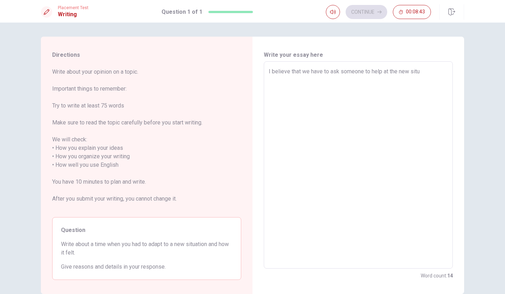
type textarea "x"
type textarea "I believe that we have to ask someone to help at the new situa"
type textarea "x"
type textarea "I believe that we have to ask someone to help at the new situat"
type textarea "x"
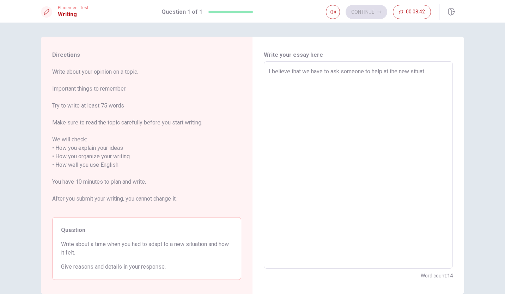
type textarea "I believe that we have to ask someone to help at the new situati"
type textarea "x"
type textarea "I believe that we have to ask someone to help at the new situatio"
type textarea "x"
type textarea "I believe that we have to ask someone to help at the new situation"
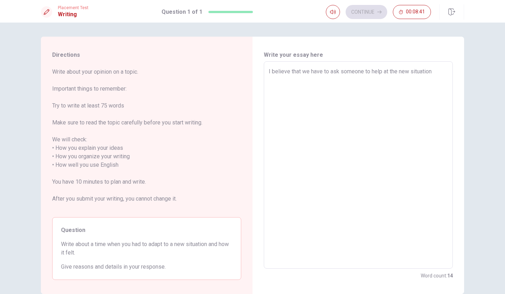
type textarea "x"
type textarea "I believe that we have to ask someone to help at the new situation."
type textarea "x"
type textarea "I believe that we have to ask someone to help at the new situation."
type textarea "x"
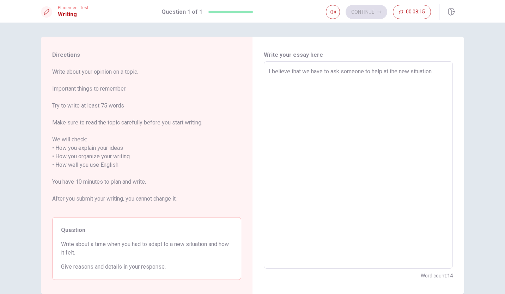
type textarea "I believe that we have to ask someone to help at the new situation."
type textarea "x"
type textarea "I believe that we have to ask someone to help at the new situation. i"
type textarea "x"
type textarea "I believe that we have to ask someone to help at the new situation. in"
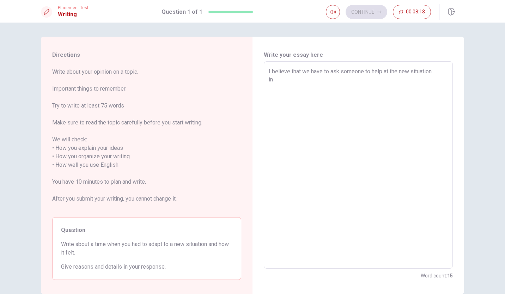
type textarea "x"
type textarea "I believe that we have to ask someone to help at the new situation. in"
type textarea "x"
type textarea "I believe that we have to ask someone to help at the new situation. in t"
type textarea "x"
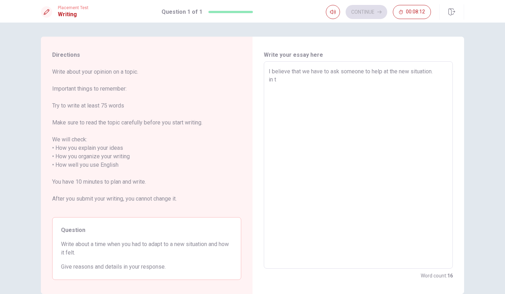
type textarea "I believe that we have to ask someone to help at the new situation. in tt"
type textarea "x"
type textarea "I believe that we have to ask someone to help at the new situation. in tth"
type textarea "x"
type textarea "I believe that we have to ask someone to help at the new situation. in tthe"
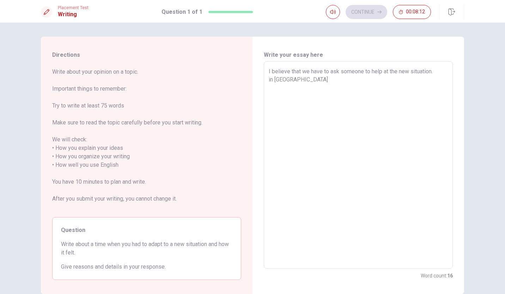
type textarea "x"
type textarea "I believe that we have to ask someone to help at the new situation. in tthe"
type textarea "x"
type textarea "I believe that we have to ask someone to help at the new situation. in tthe"
type textarea "x"
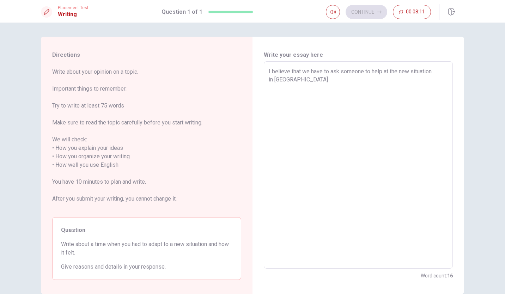
type textarea "I believe that we have to ask someone to help at the new situation. in tth"
type textarea "x"
type textarea "I believe that we have to ask someone to help at the new situation. in tt"
type textarea "x"
type textarea "I believe that we have to ask someone to help at the new situation. in t"
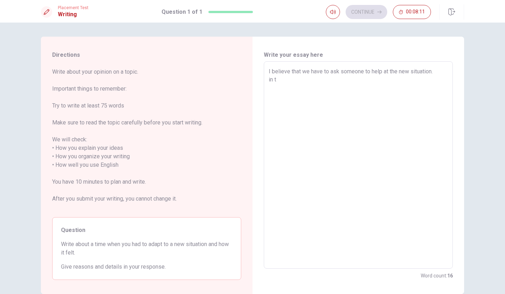
type textarea "x"
type textarea "I believe that we have to ask someone to help at the new situation. in"
type textarea "x"
type textarea "I believe that we have to ask someone to help at the new situation. in t"
type textarea "x"
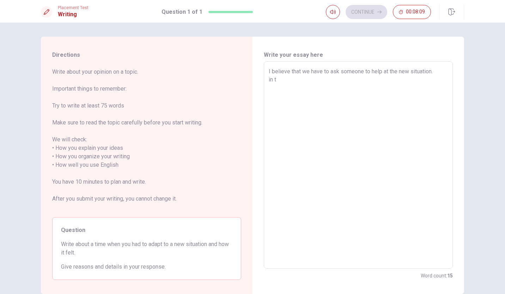
type textarea "I believe that we have to ask someone to help at the new situation. in th"
type textarea "x"
type textarea "I believe that we have to ask someone to help at the new situation. in thi"
type textarea "x"
type textarea "I believe that we have to ask someone to help at the new situation. in this"
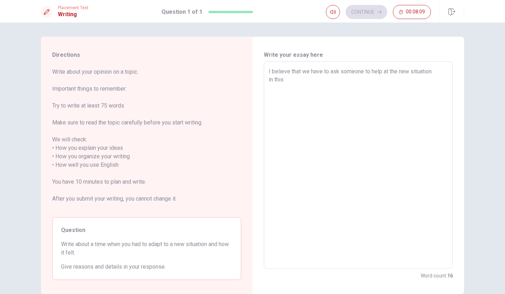
type textarea "x"
type textarea "I believe that we have to ask someone to help at the new situation. in thisn"
type textarea "x"
type textarea "I believe that we have to ask someone to help at the new situation. in this"
type textarea "x"
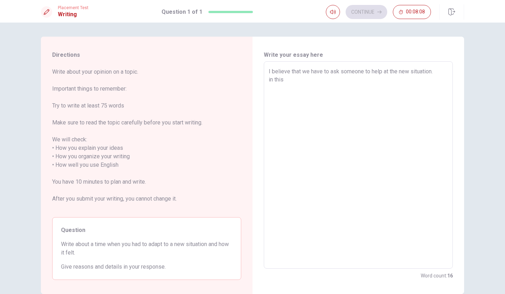
type textarea "I believe that we have to ask someone to help at the new situation. in this"
type textarea "x"
type textarea "I believe that we have to ask someone to help at the new situation. in this"
click at [350, 87] on textarea "I believe that we have to ask someone to help at the new situation. in last Nov…" at bounding box center [358, 165] width 179 height 196
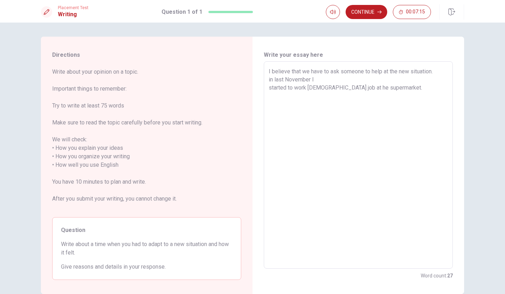
click at [347, 87] on textarea "I believe that we have to ask someone to help at the new situation. in last Nov…" at bounding box center [358, 165] width 179 height 196
click at [393, 90] on textarea "I believe that we have to ask someone to help at the new situation. in last Nov…" at bounding box center [358, 165] width 179 height 196
click at [331, 106] on textarea "I believe that we have to ask someone to help at the new situation. in last Nov…" at bounding box center [358, 165] width 179 height 196
click at [397, 98] on textarea "I believe that we have to ask someone to help at the new situation. in last Nov…" at bounding box center [358, 165] width 179 height 196
click at [395, 101] on textarea "I believe that we have to ask someone to help at the new situation. in last Nov…" at bounding box center [358, 165] width 179 height 196
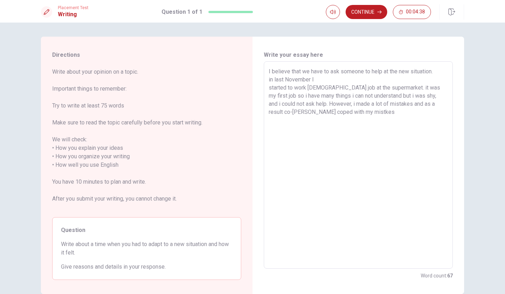
click at [315, 112] on textarea "I believe that we have to ask someone to help at the new situation. in last Nov…" at bounding box center [358, 165] width 179 height 196
click at [316, 110] on textarea "I believe that we have to ask someone to help at the new situation. in last Nov…" at bounding box center [358, 165] width 179 height 196
click at [294, 112] on textarea "I believe that we have to ask someone to help at the new situation. in last Nov…" at bounding box center [358, 165] width 179 height 196
click at [275, 113] on textarea "I believe that we have to ask someone to help at the new situation. in last Nov…" at bounding box center [358, 165] width 179 height 196
click at [334, 114] on textarea "I believe that we have to ask someone to help at the new situation. in last Nov…" at bounding box center [358, 165] width 179 height 196
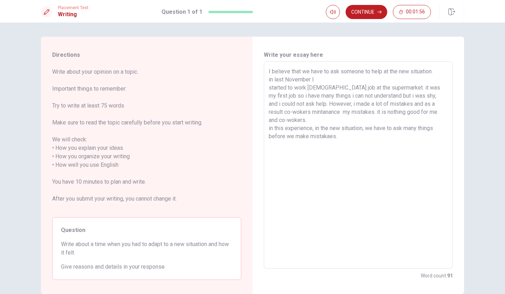
click at [332, 113] on textarea "I believe that we have to ask someone to help at the new situation. in last Nov…" at bounding box center [358, 165] width 179 height 196
click at [337, 131] on textarea "I believe that we have to ask someone to help at the new situation. in last Nov…" at bounding box center [358, 165] width 179 height 196
click at [335, 112] on textarea "I believe that we have to ask someone to help at the new situation. in last Nov…" at bounding box center [358, 165] width 179 height 196
click at [338, 133] on textarea "I believe that we have to ask someone to help at the new situation. in last Nov…" at bounding box center [358, 165] width 179 height 196
click at [340, 132] on textarea "I believe that we have to ask someone to help at the new situation. in last Nov…" at bounding box center [358, 165] width 179 height 196
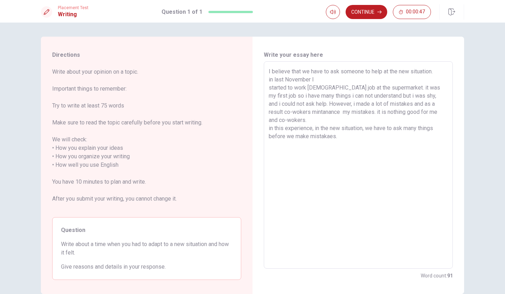
click at [343, 126] on textarea "I believe that we have to ask someone to help at the new situation. in last Nov…" at bounding box center [358, 165] width 179 height 196
click at [365, 122] on textarea "I believe that we have to ask someone to help at the new situation. in last Nov…" at bounding box center [358, 165] width 179 height 196
click at [361, 127] on textarea "I believe that we have to ask someone to help at the new situation. in last Nov…" at bounding box center [358, 165] width 179 height 196
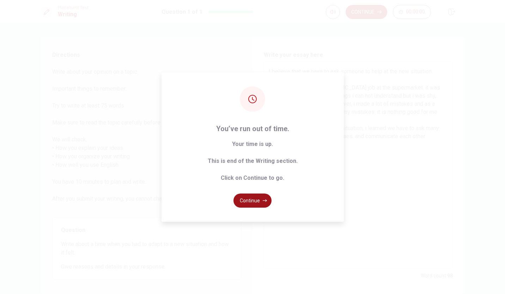
click at [247, 199] on button "Continue" at bounding box center [253, 201] width 38 height 14
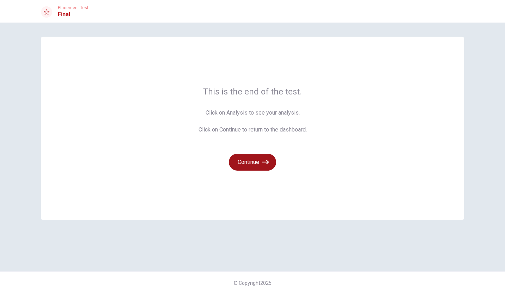
click at [255, 165] on button "Continue" at bounding box center [252, 162] width 47 height 17
